Goal: Obtain resource: Download file/media

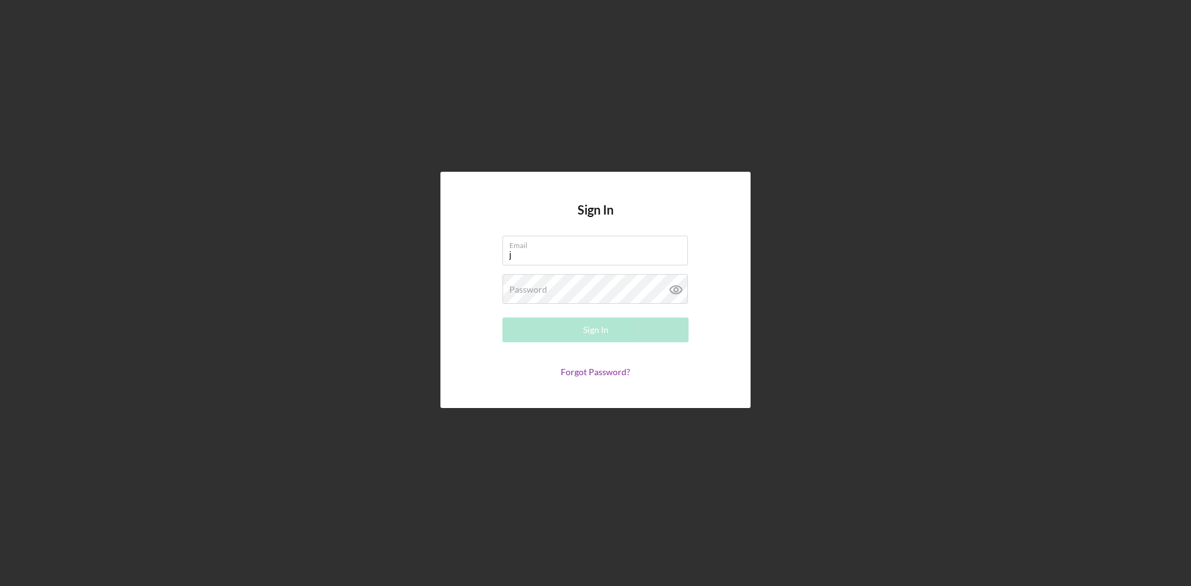
type input "[EMAIL_ADDRESS][DOMAIN_NAME]"
click at [502, 318] on button "Sign In" at bounding box center [595, 330] width 186 height 25
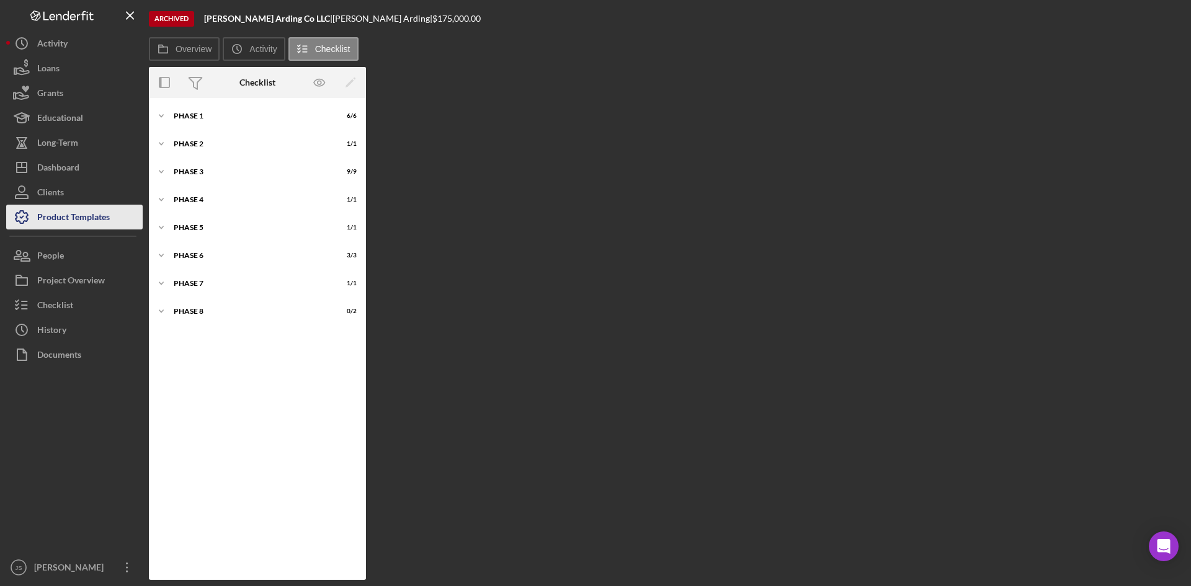
click at [85, 215] on div "Product Templates" at bounding box center [73, 219] width 73 height 28
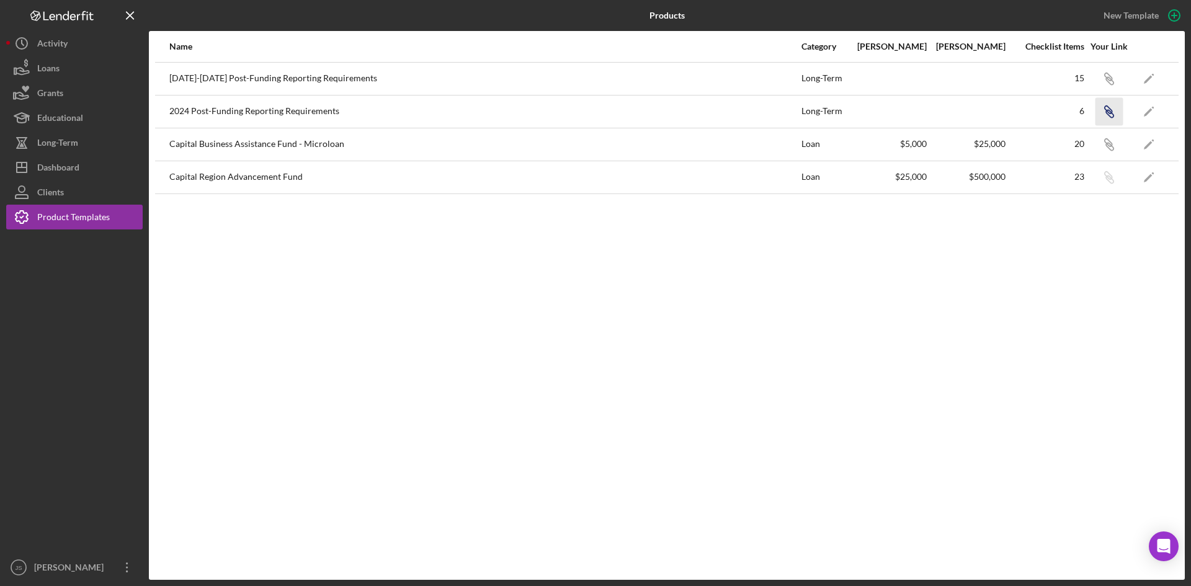
click at [1111, 81] on icon "button" at bounding box center [1107, 76] width 7 height 7
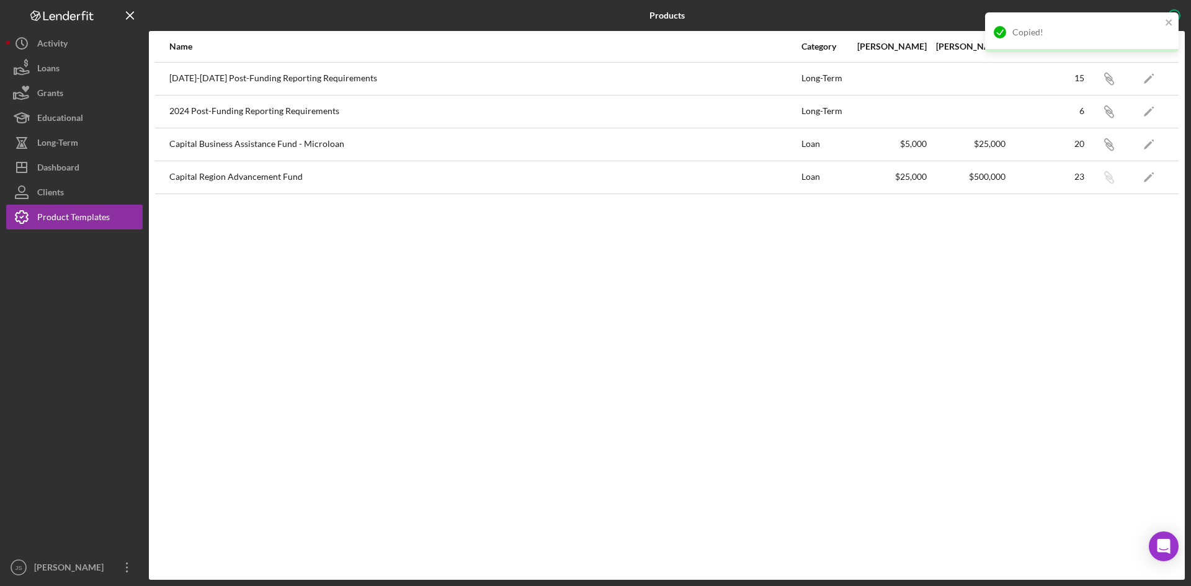
click at [917, 404] on div "Name Category Min Amount Max Amount Checklist Items Your Link [DATE]-[DATE] Pos…" at bounding box center [667, 305] width 1036 height 549
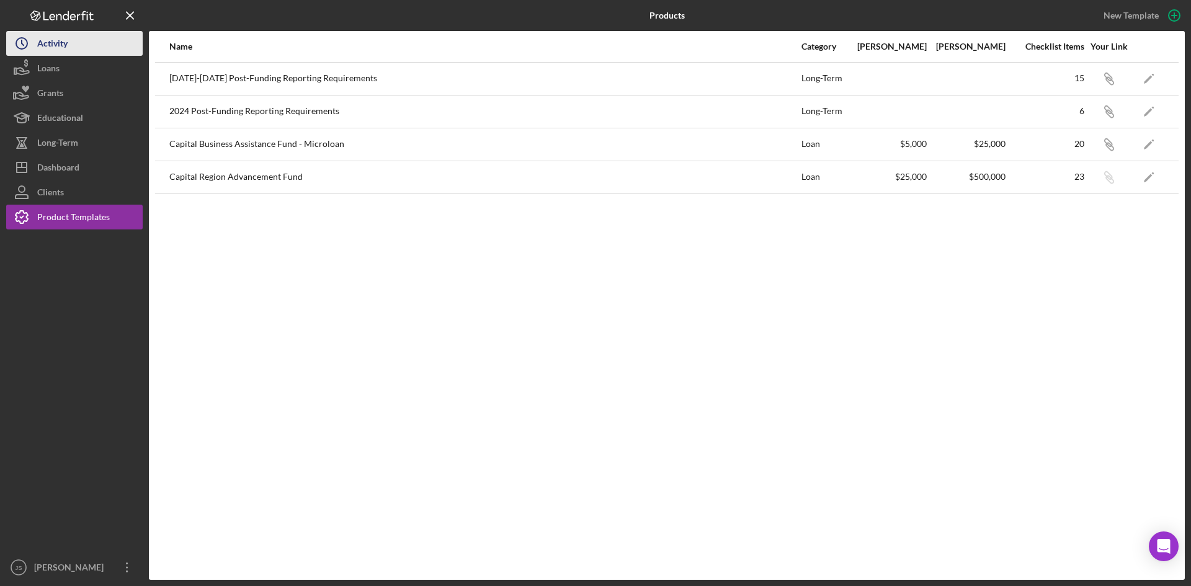
click at [35, 40] on icon "Icon/History" at bounding box center [21, 43] width 31 height 31
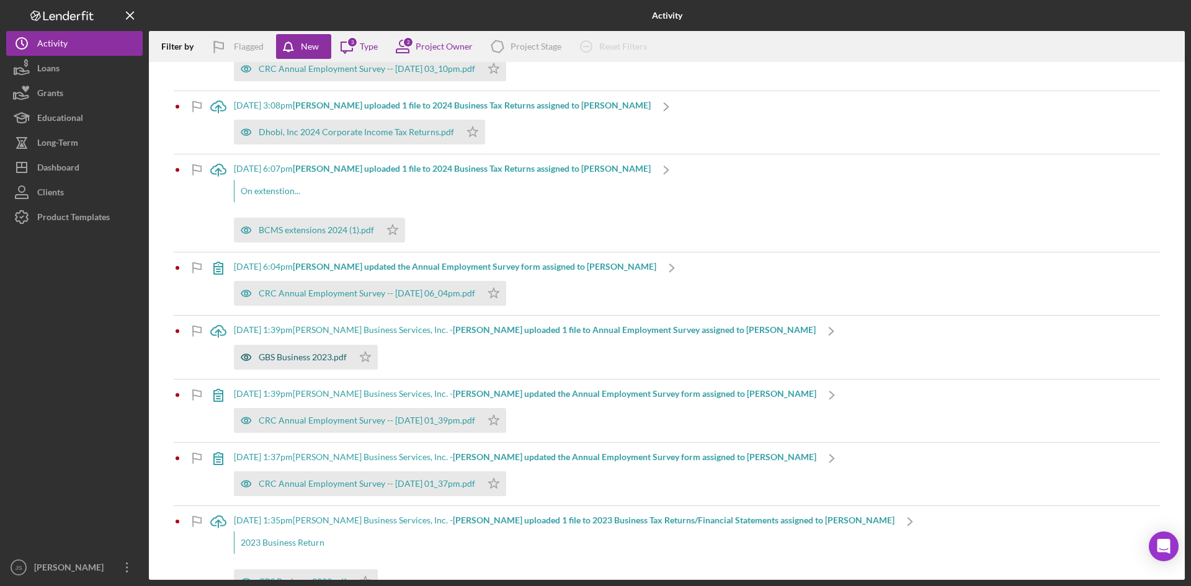
scroll to position [62, 0]
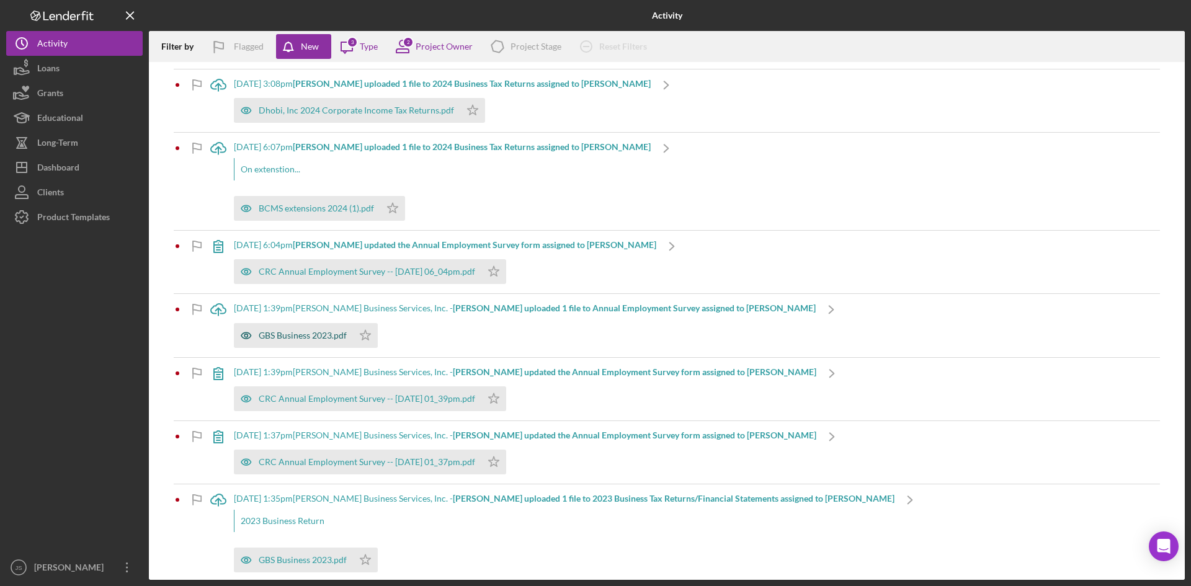
click at [318, 336] on div "GBS Business 2023.pdf" at bounding box center [303, 336] width 88 height 10
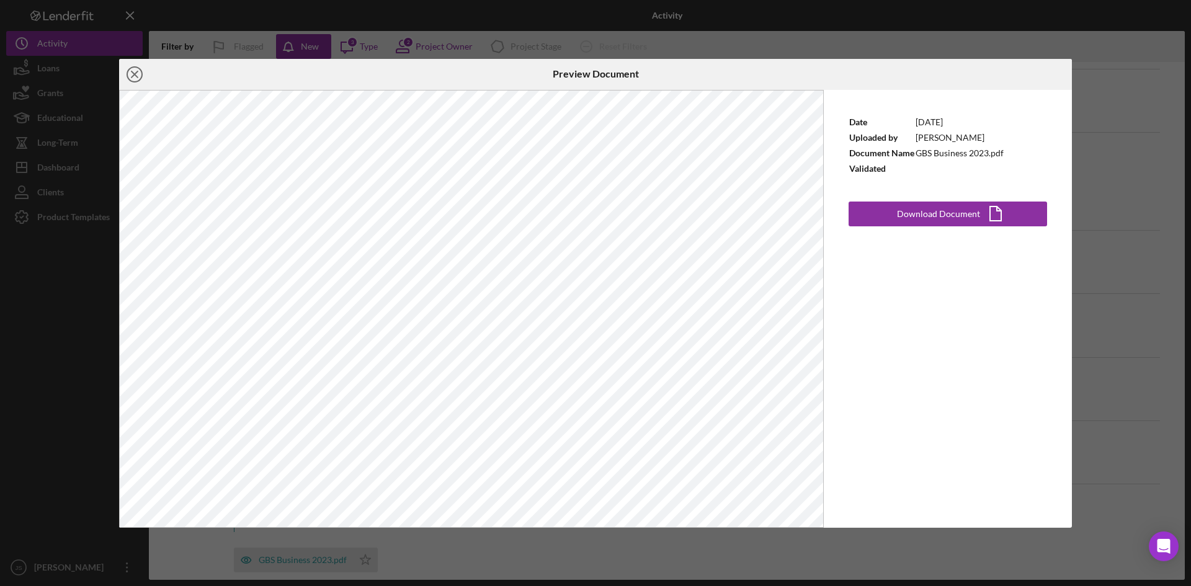
click at [132, 70] on icon "Icon/Close" at bounding box center [134, 74] width 31 height 31
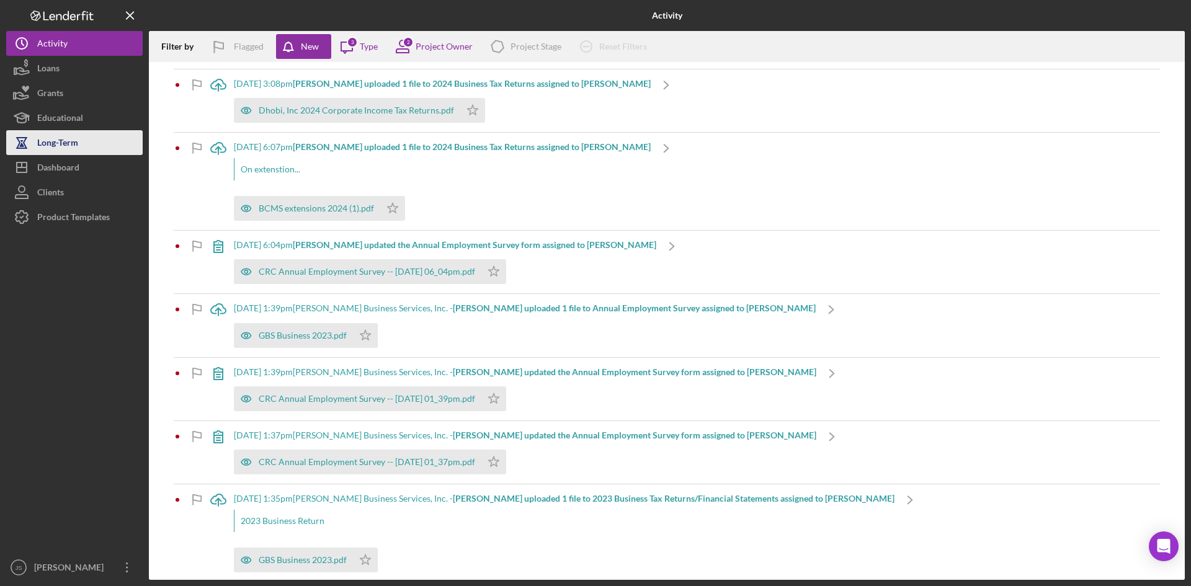
click at [35, 134] on icon "button" at bounding box center [21, 142] width 31 height 31
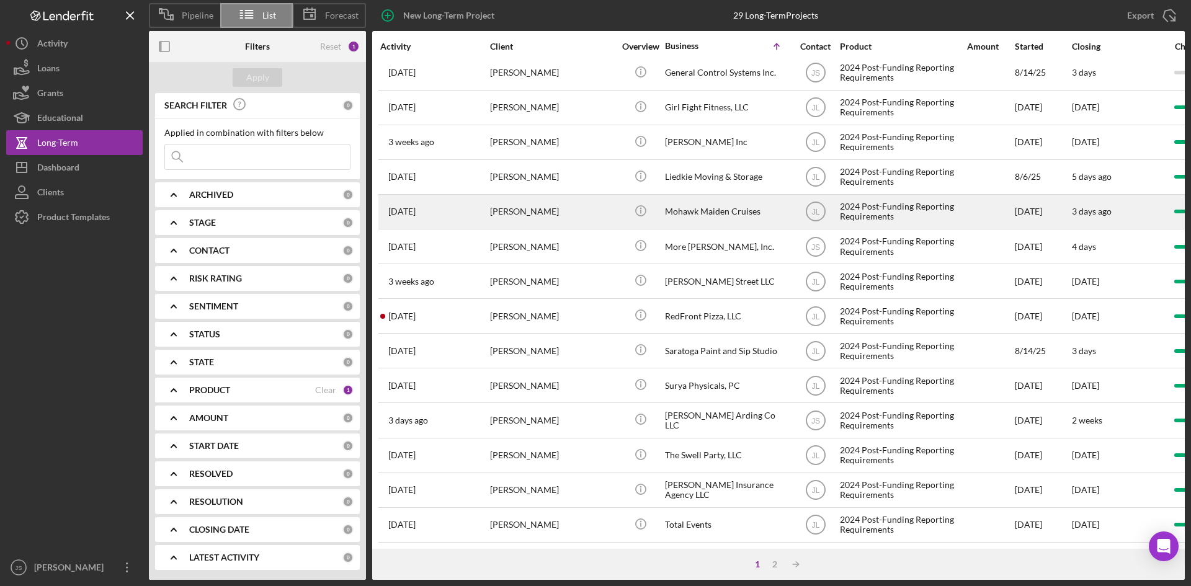
scroll to position [399, 0]
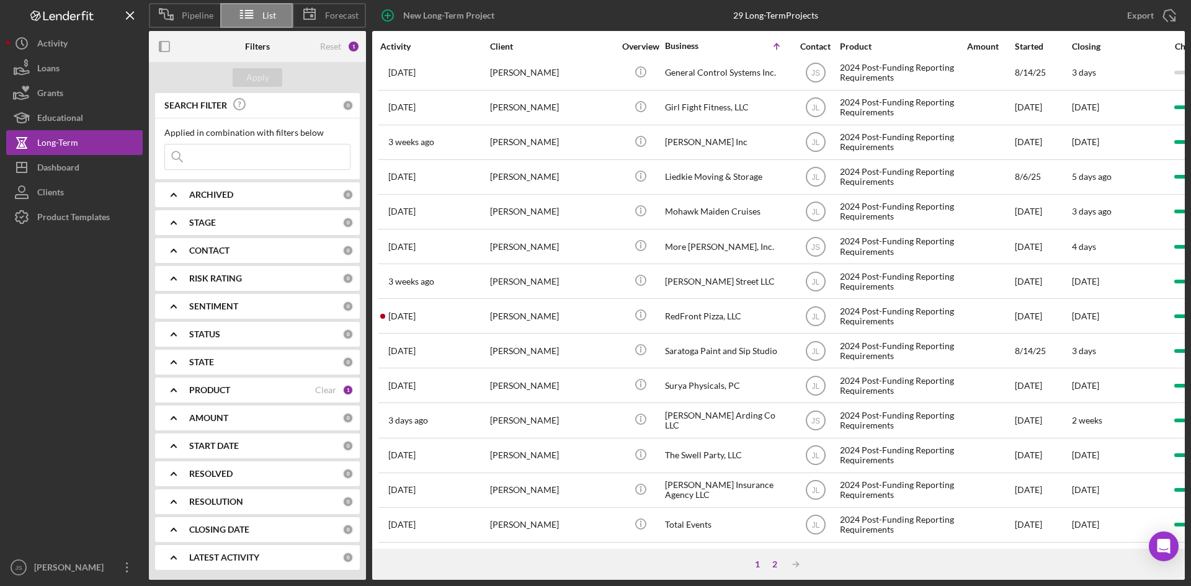
click at [774, 567] on div "2" at bounding box center [774, 564] width 17 height 10
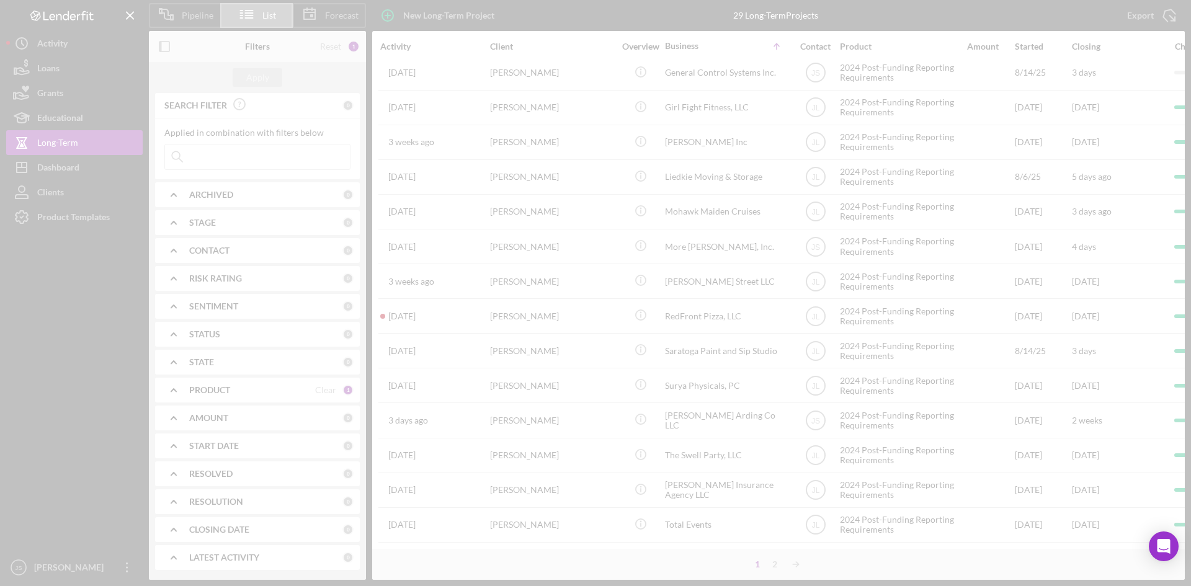
scroll to position [0, 0]
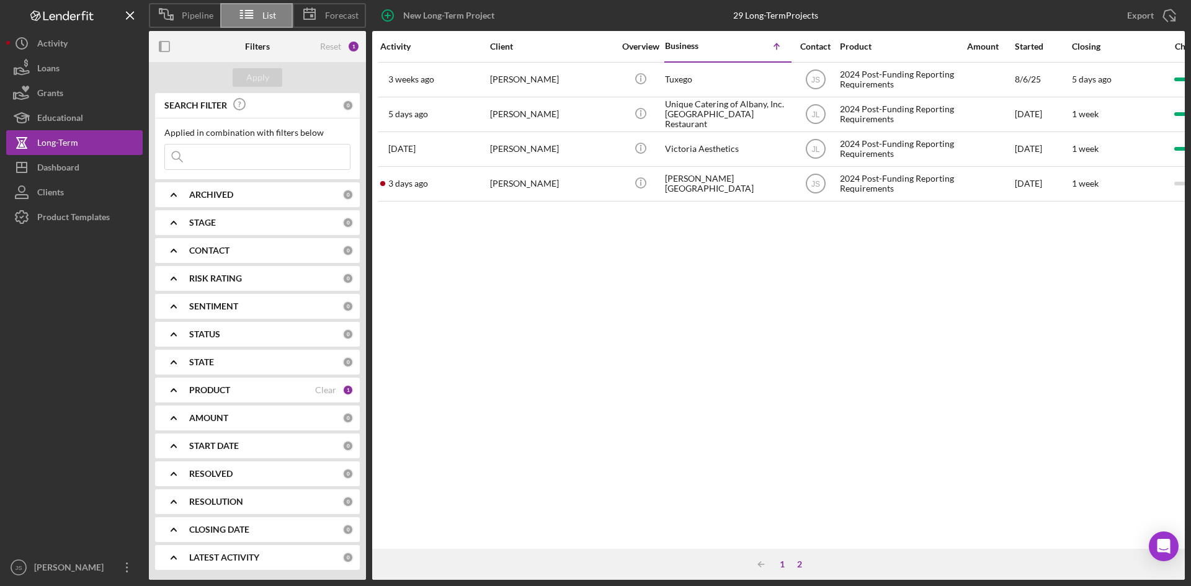
click at [782, 565] on div "1" at bounding box center [781, 564] width 17 height 10
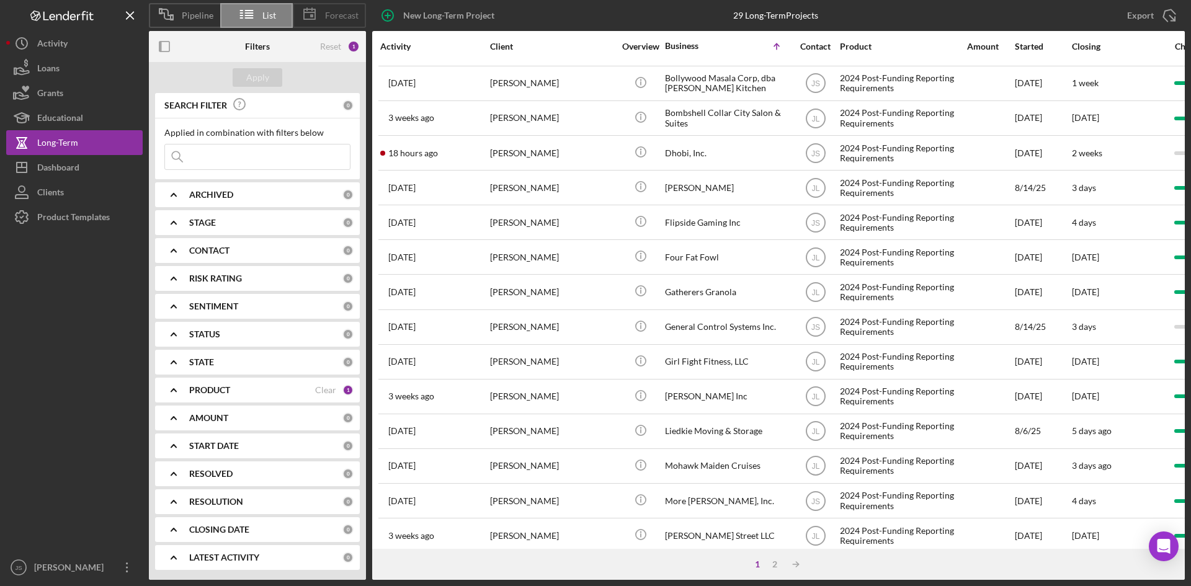
scroll to position [186, 0]
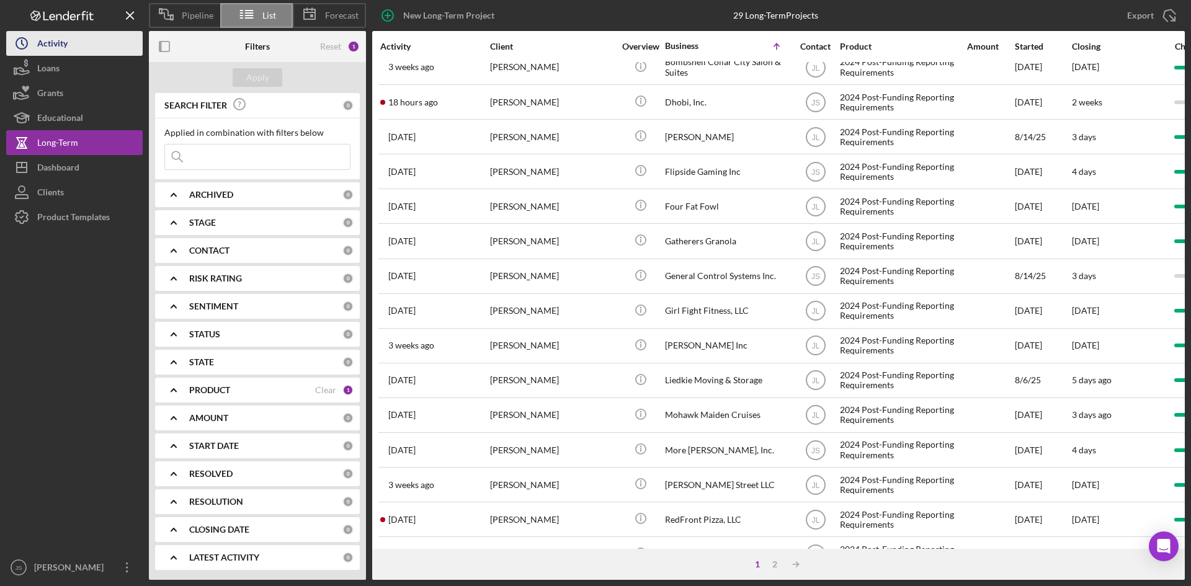
click at [43, 45] on div "Activity" at bounding box center [52, 45] width 30 height 28
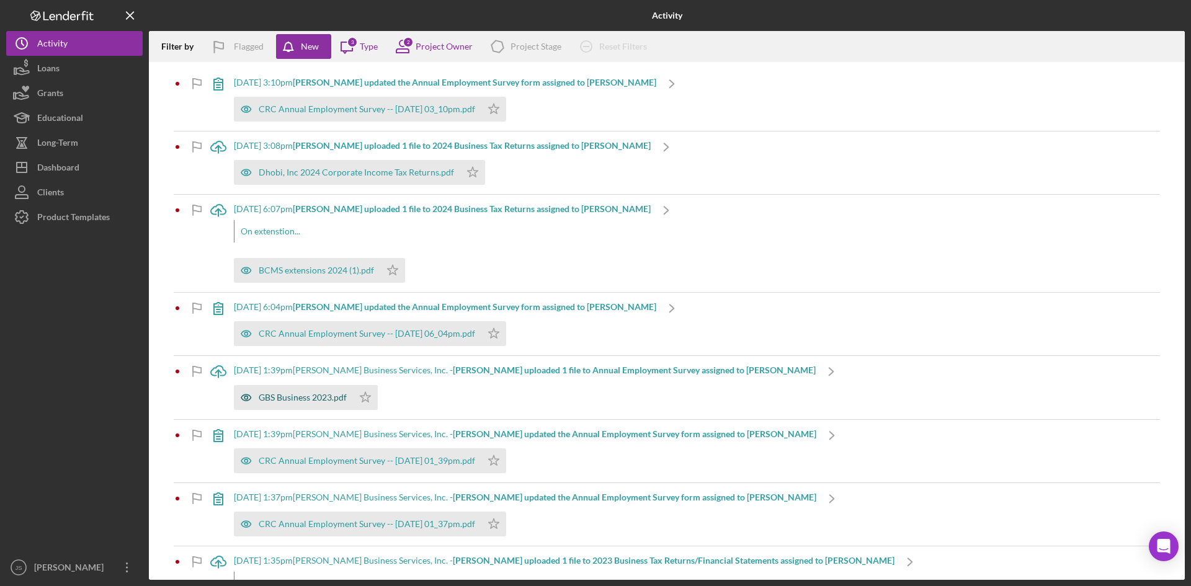
click at [318, 394] on div "GBS Business 2023.pdf" at bounding box center [303, 398] width 88 height 10
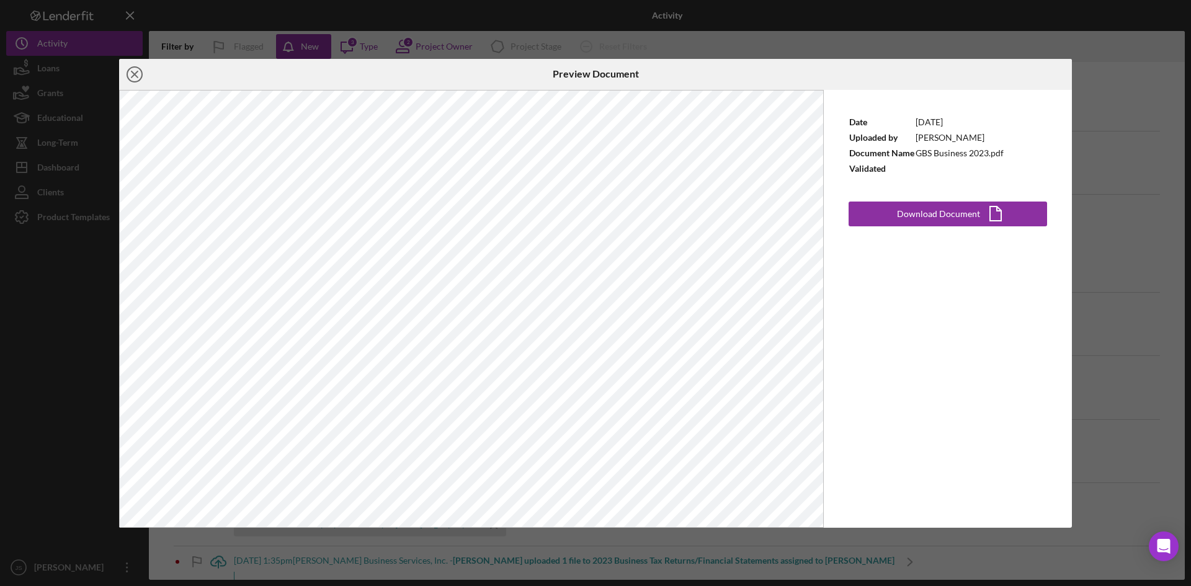
click at [138, 78] on icon "Icon/Close" at bounding box center [134, 74] width 31 height 31
